Goal: Task Accomplishment & Management: Manage account settings

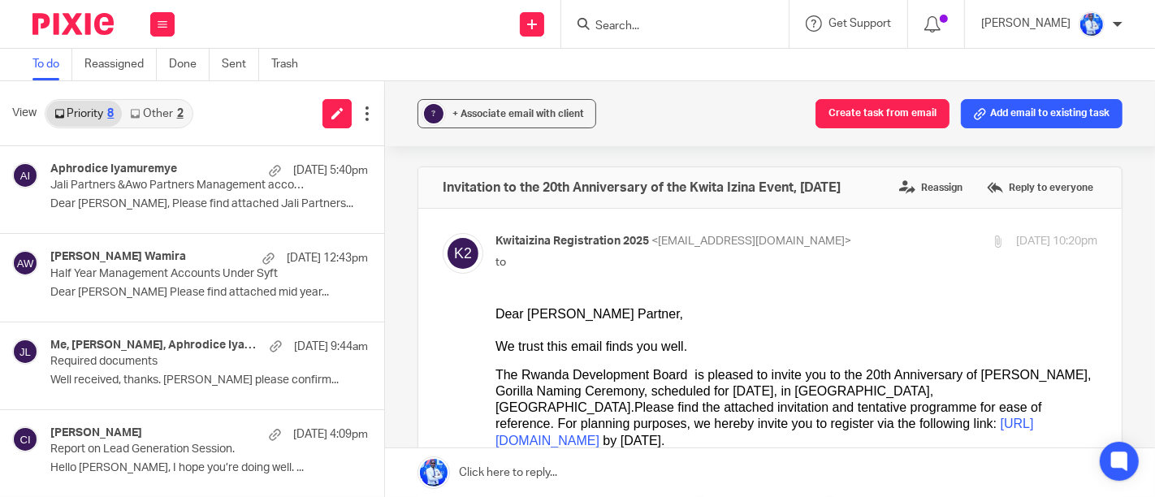
scroll to position [111, 0]
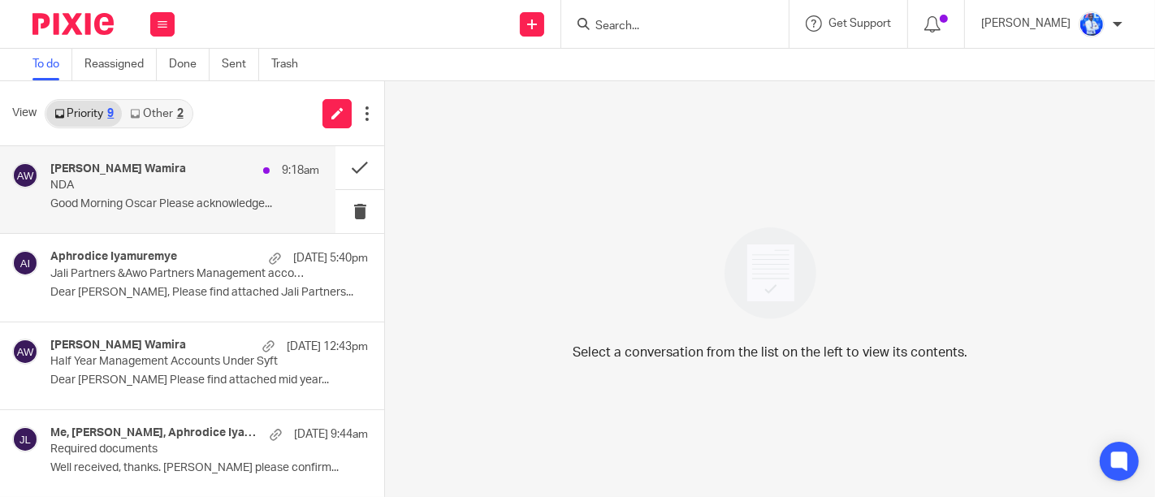
click at [195, 207] on p "Good Morning Oscar Please acknowledge..." at bounding box center [184, 204] width 269 height 14
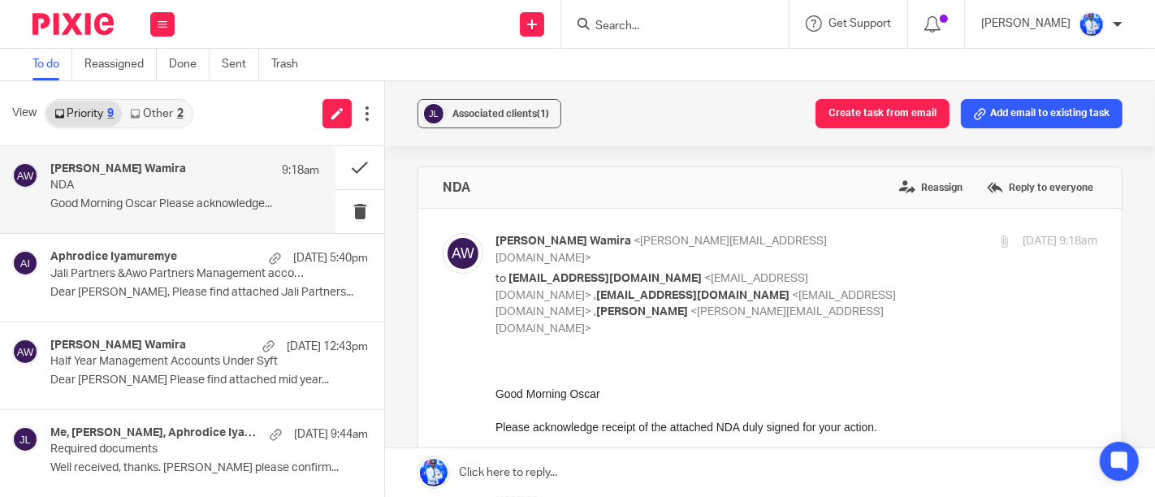
click at [166, 115] on link "Other 2" at bounding box center [156, 114] width 69 height 26
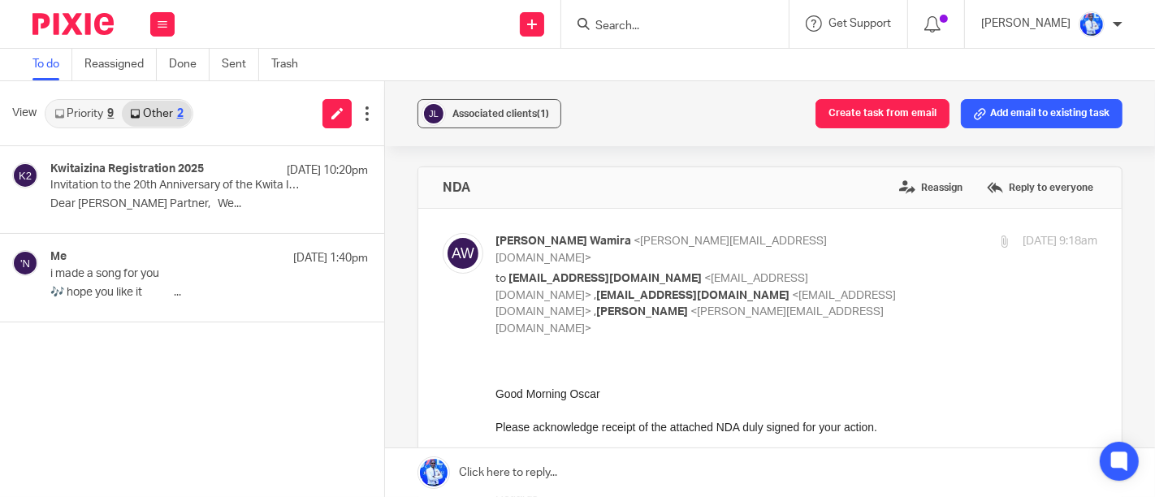
click at [90, 103] on link "Priority 9" at bounding box center [84, 114] width 76 height 26
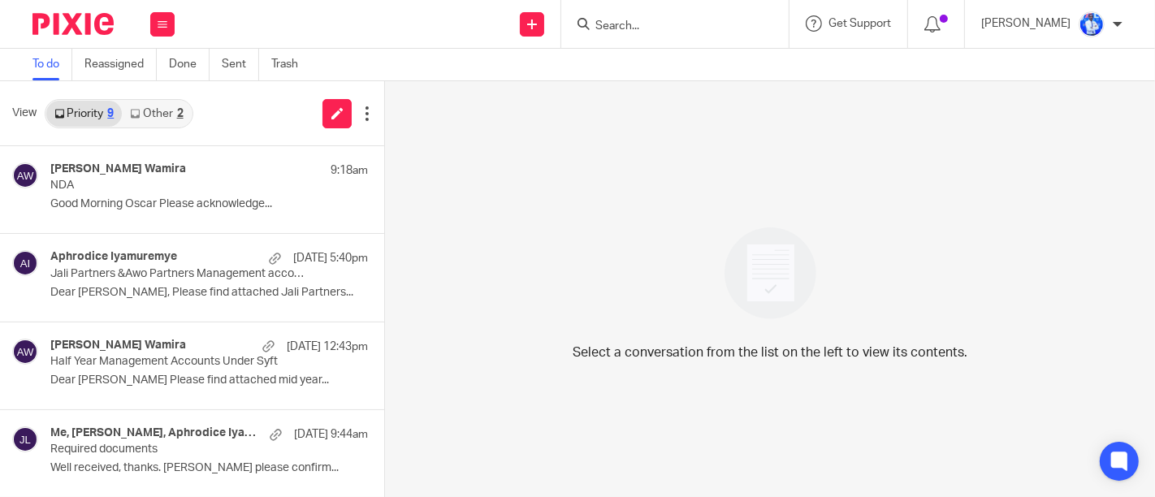
click at [159, 115] on link "Other 2" at bounding box center [156, 114] width 69 height 26
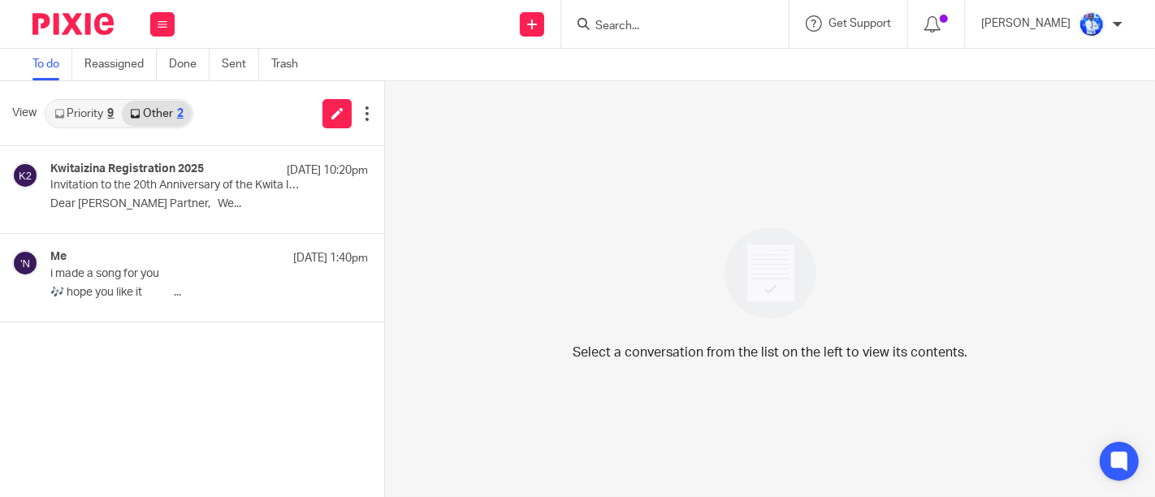
click at [110, 113] on div "9" at bounding box center [110, 113] width 6 height 11
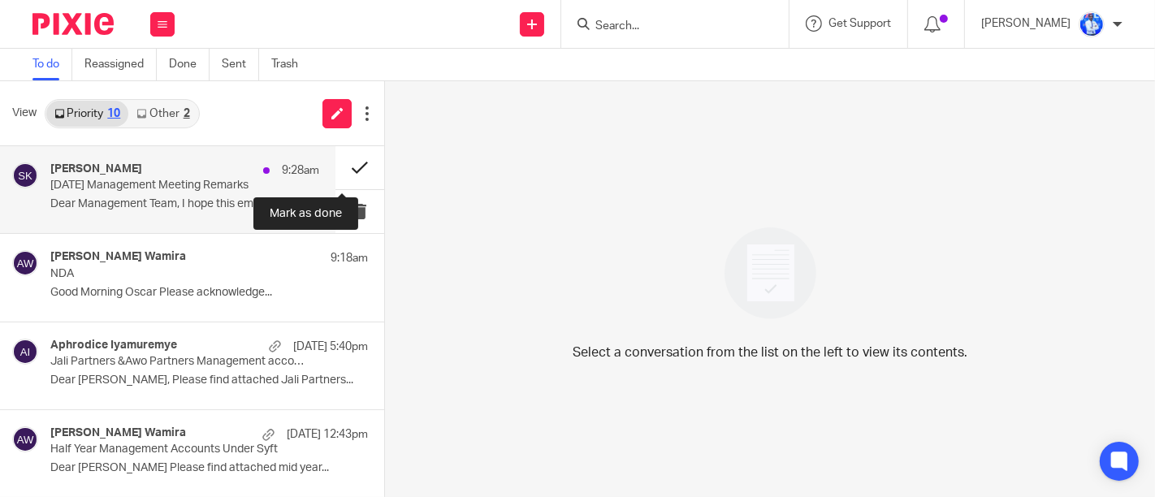
click at [340, 173] on button at bounding box center [359, 167] width 49 height 43
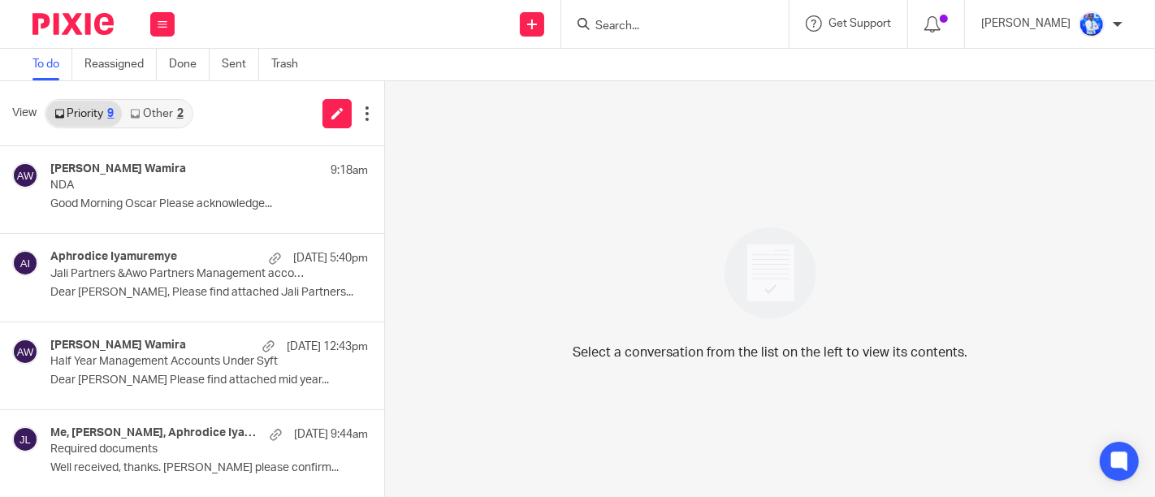
click at [706, 133] on div "Select a conversation from the list on the left to view its contents." at bounding box center [770, 289] width 770 height 416
click at [673, 154] on div "Select a conversation from the list on the left to view its contents." at bounding box center [770, 289] width 770 height 416
click at [168, 25] on button at bounding box center [162, 24] width 24 height 24
click at [168, 72] on li "Work" at bounding box center [162, 76] width 43 height 24
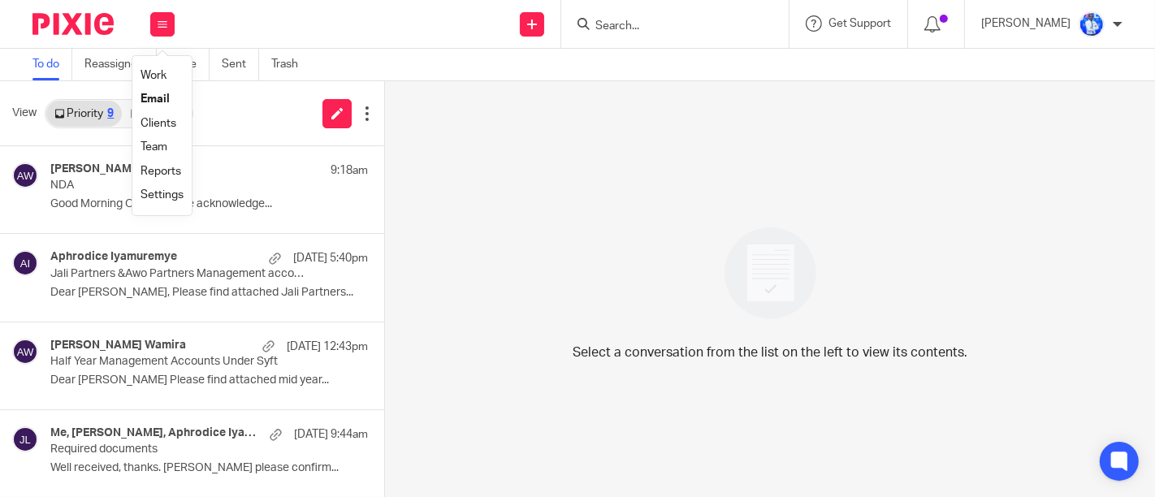
click at [152, 73] on link "Work" at bounding box center [154, 75] width 26 height 11
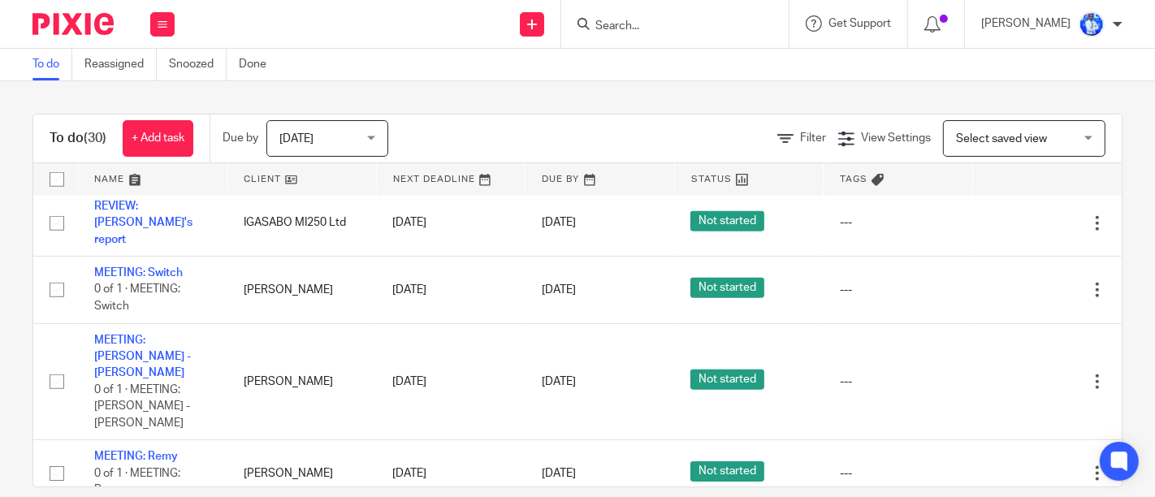
scroll to position [21, 0]
